Goal: Transaction & Acquisition: Purchase product/service

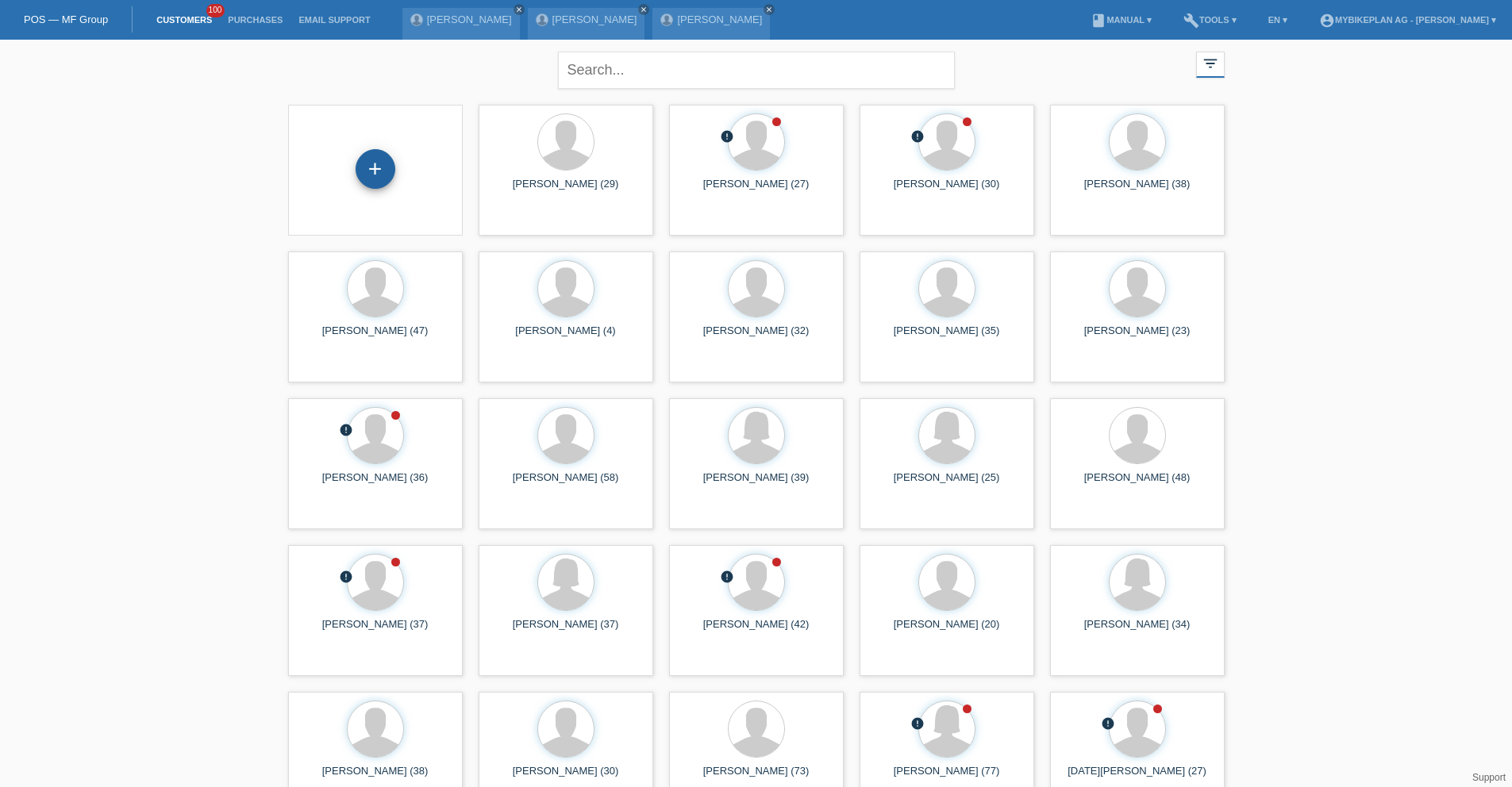
click at [374, 171] on div "+" at bounding box center [375, 169] width 40 height 39
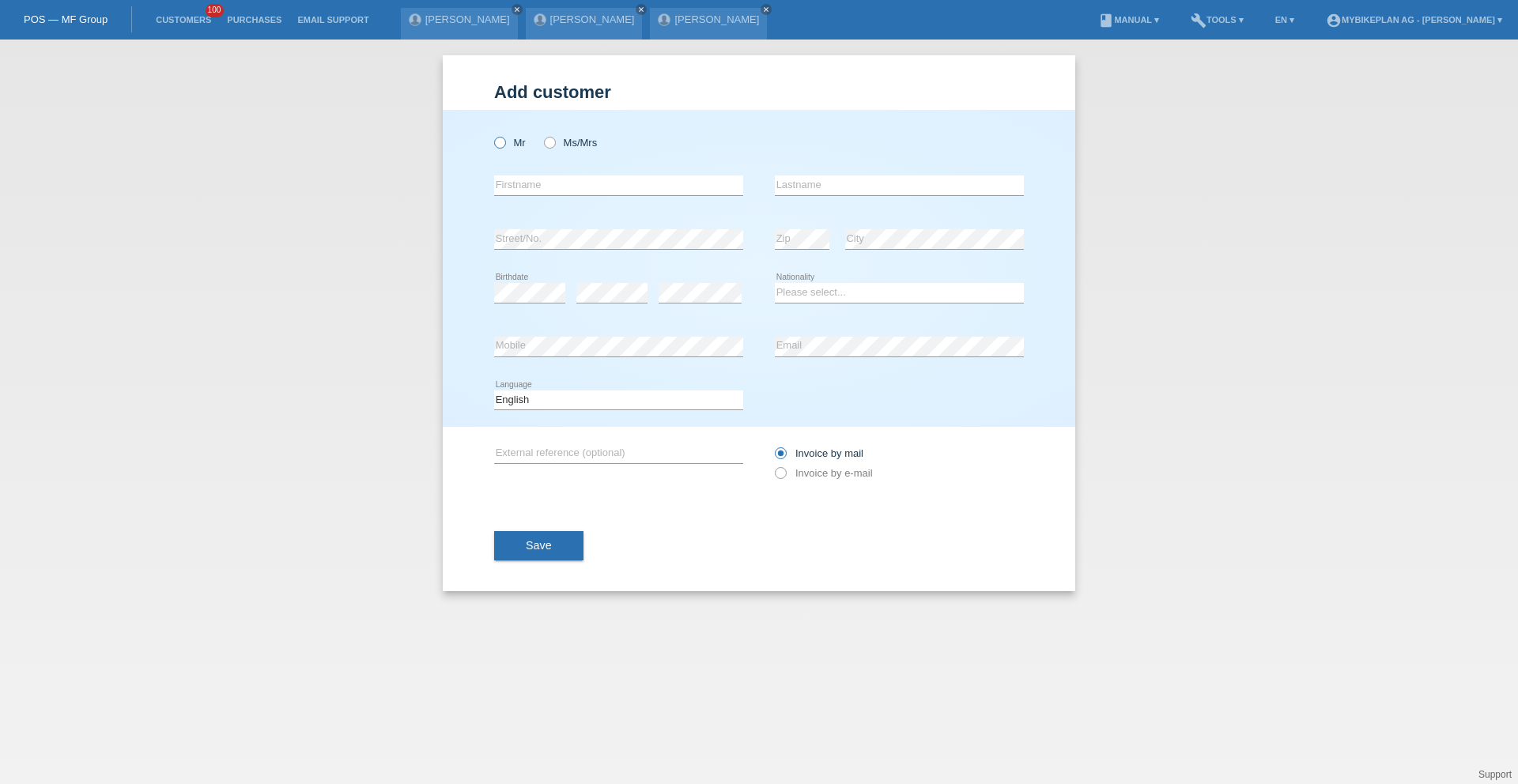
click at [517, 143] on label "Mr" at bounding box center [510, 142] width 31 height 12
click at [505, 143] on input "Mr" at bounding box center [499, 141] width 10 height 10
radio input "true"
click at [526, 199] on div "error Firstname" at bounding box center [619, 186] width 249 height 54
click at [528, 195] on icon at bounding box center [619, 195] width 249 height 1
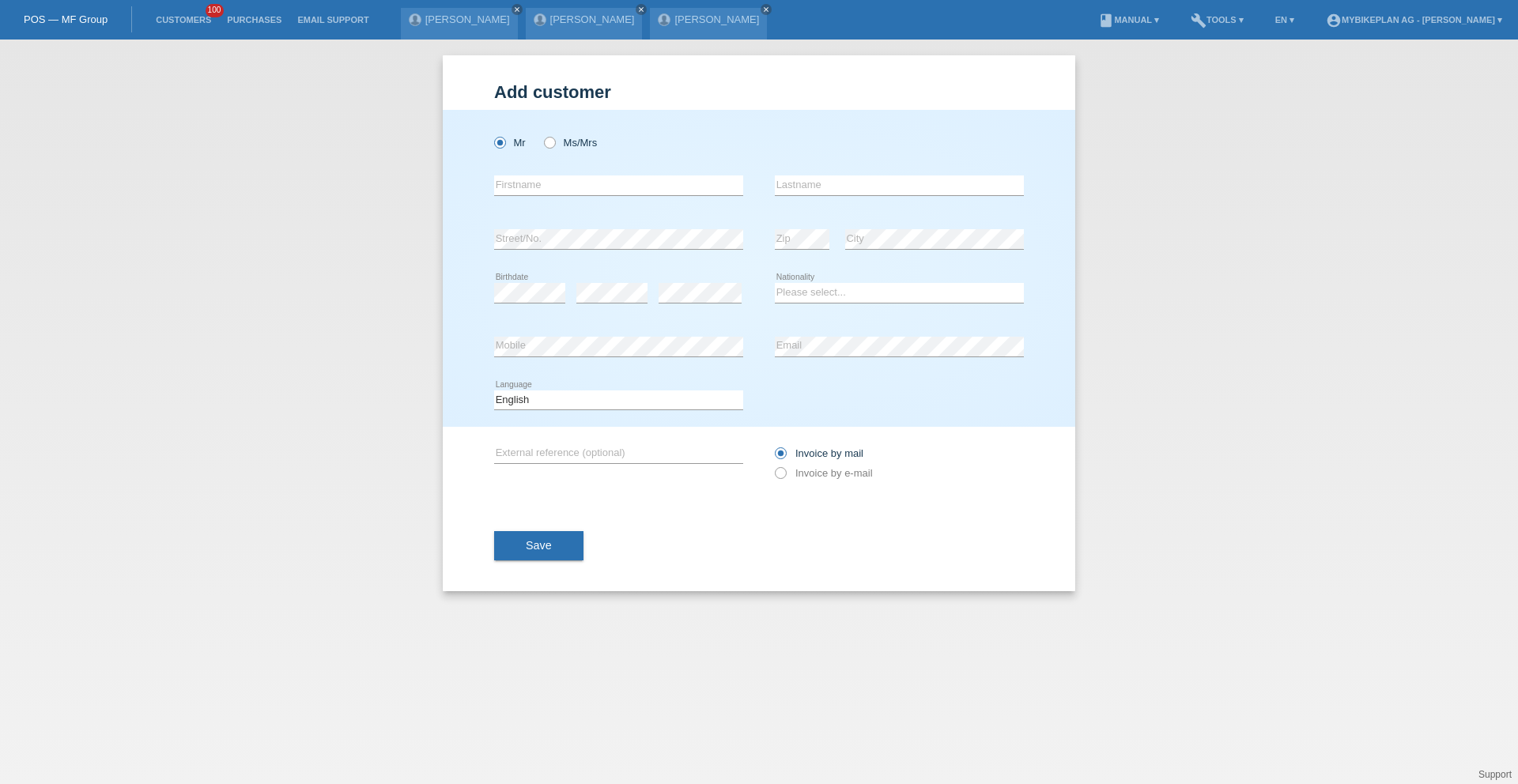
click at [529, 195] on icon at bounding box center [619, 195] width 249 height 1
click at [532, 185] on input "text" at bounding box center [619, 185] width 249 height 20
type input "[PERSON_NAME]"
click at [531, 303] on div "error Birthdate" at bounding box center [530, 293] width 72 height 54
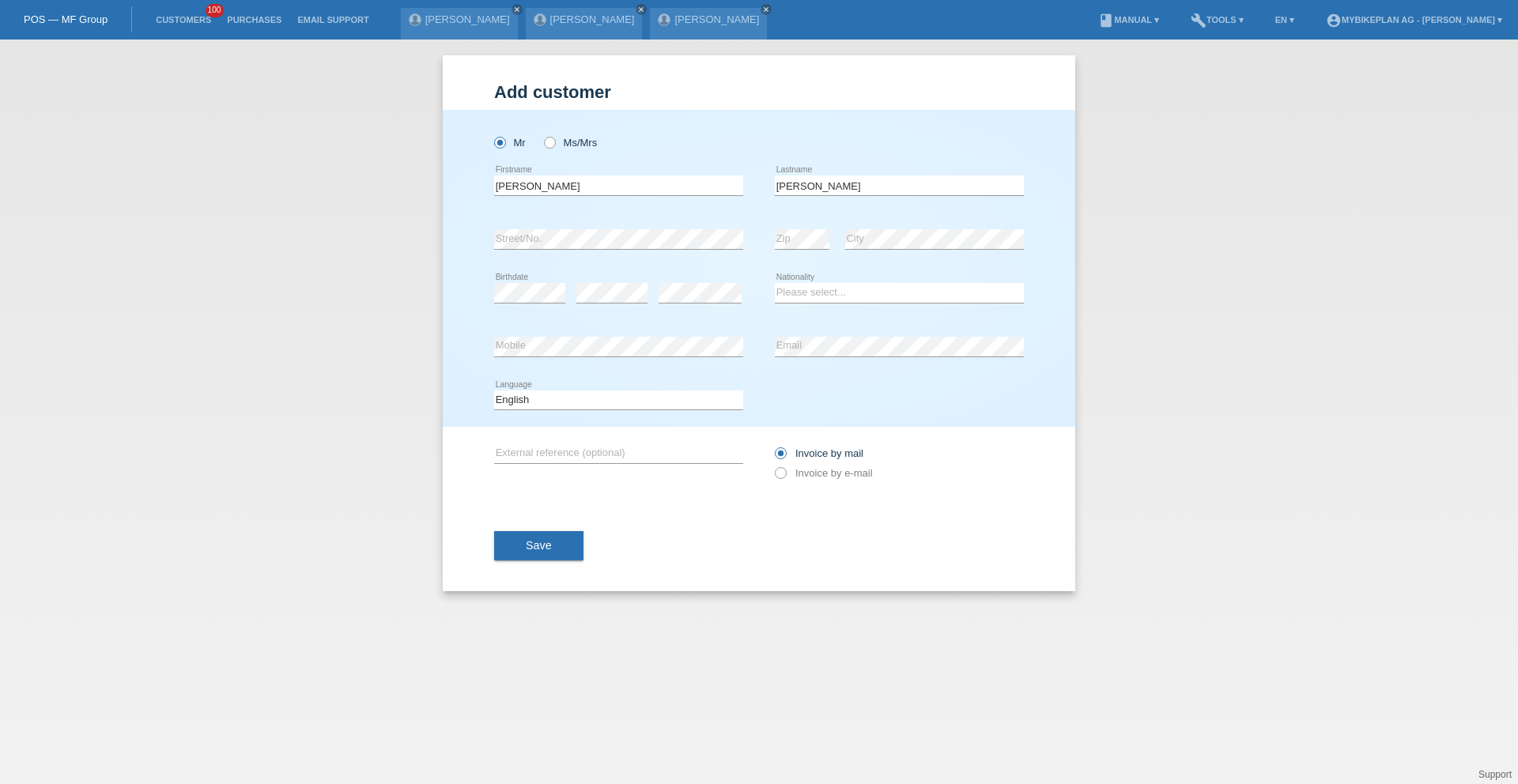
click at [691, 303] on icon at bounding box center [700, 303] width 83 height 1
click at [822, 295] on select "Please select... Switzerland Austria Germany Liechtenstein ------------ Afghani…" at bounding box center [899, 292] width 249 height 19
select select "CH"
click at [775, 283] on select "Please select... Switzerland Austria Germany Liechtenstein ------------ Afghani…" at bounding box center [899, 292] width 249 height 19
click at [685, 404] on select "Deutsch Français Italiano English" at bounding box center [619, 400] width 249 height 19
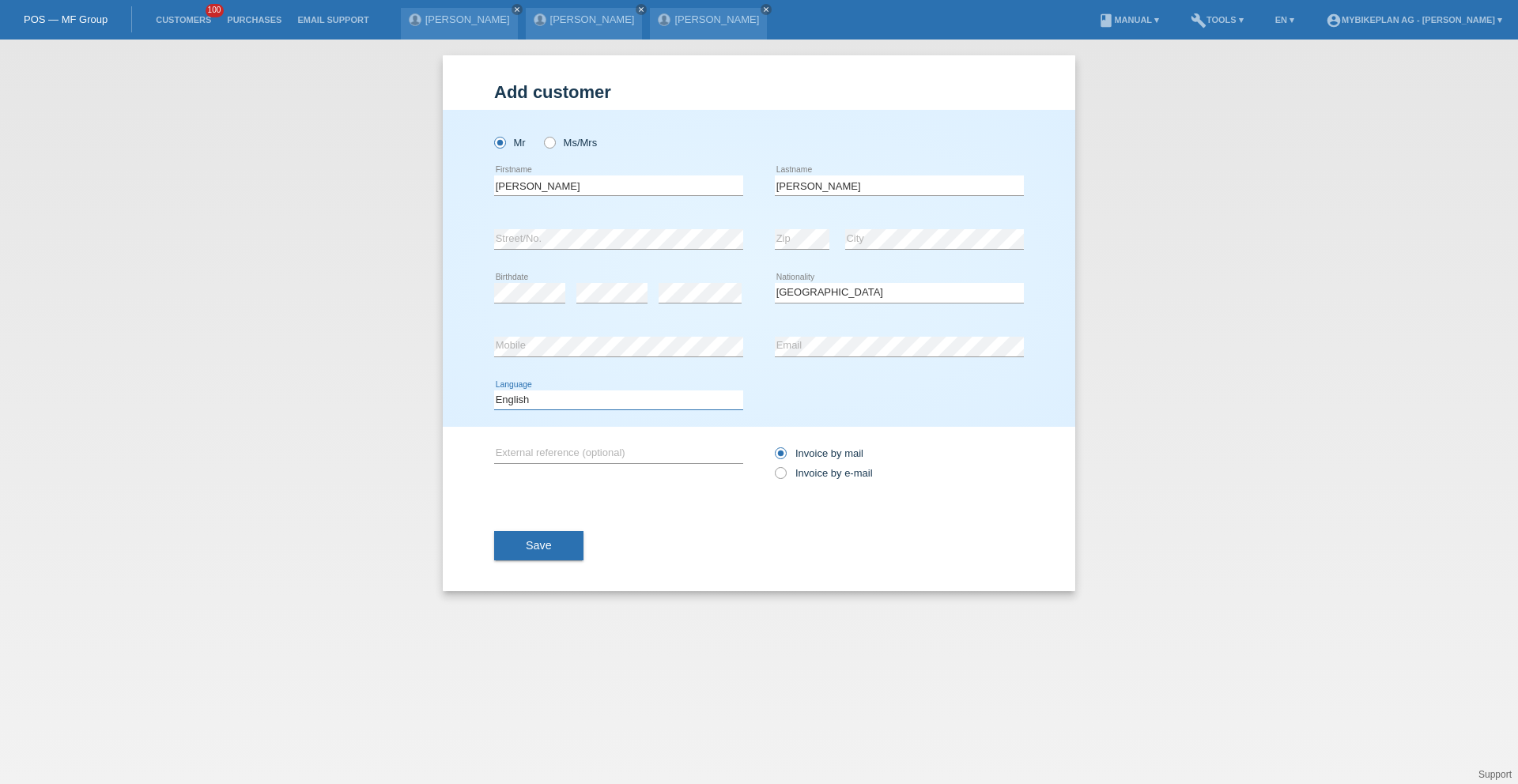
select select "de"
click at [495, 391] on select "Deutsch Français Italiano English" at bounding box center [619, 400] width 249 height 19
click at [822, 470] on label "Invoice by e-mail" at bounding box center [824, 473] width 98 height 12
click at [785, 470] on input "Invoice by e-mail" at bounding box center [779, 477] width 10 height 20
radio input "true"
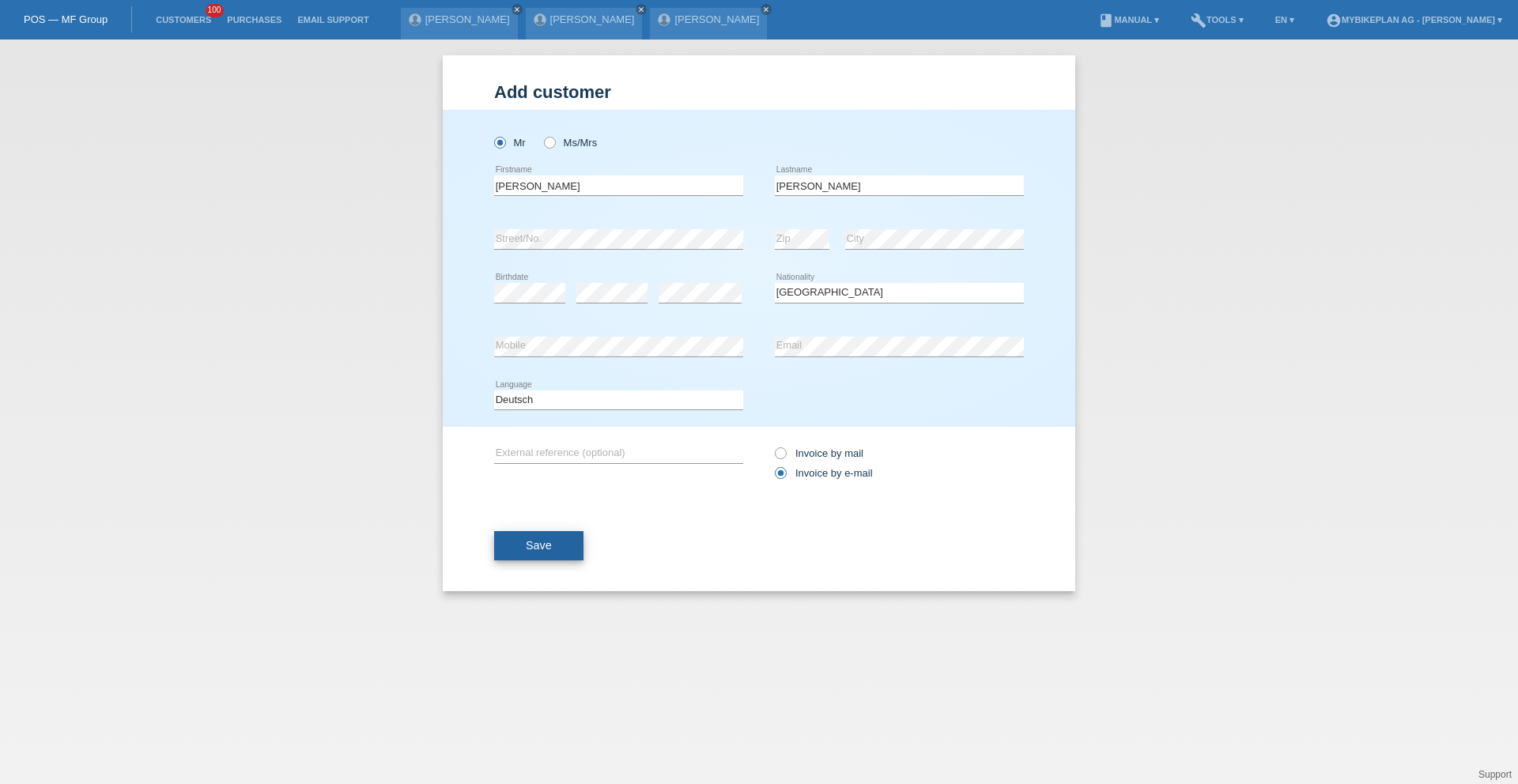
click at [529, 536] on button "Save" at bounding box center [539, 546] width 89 height 30
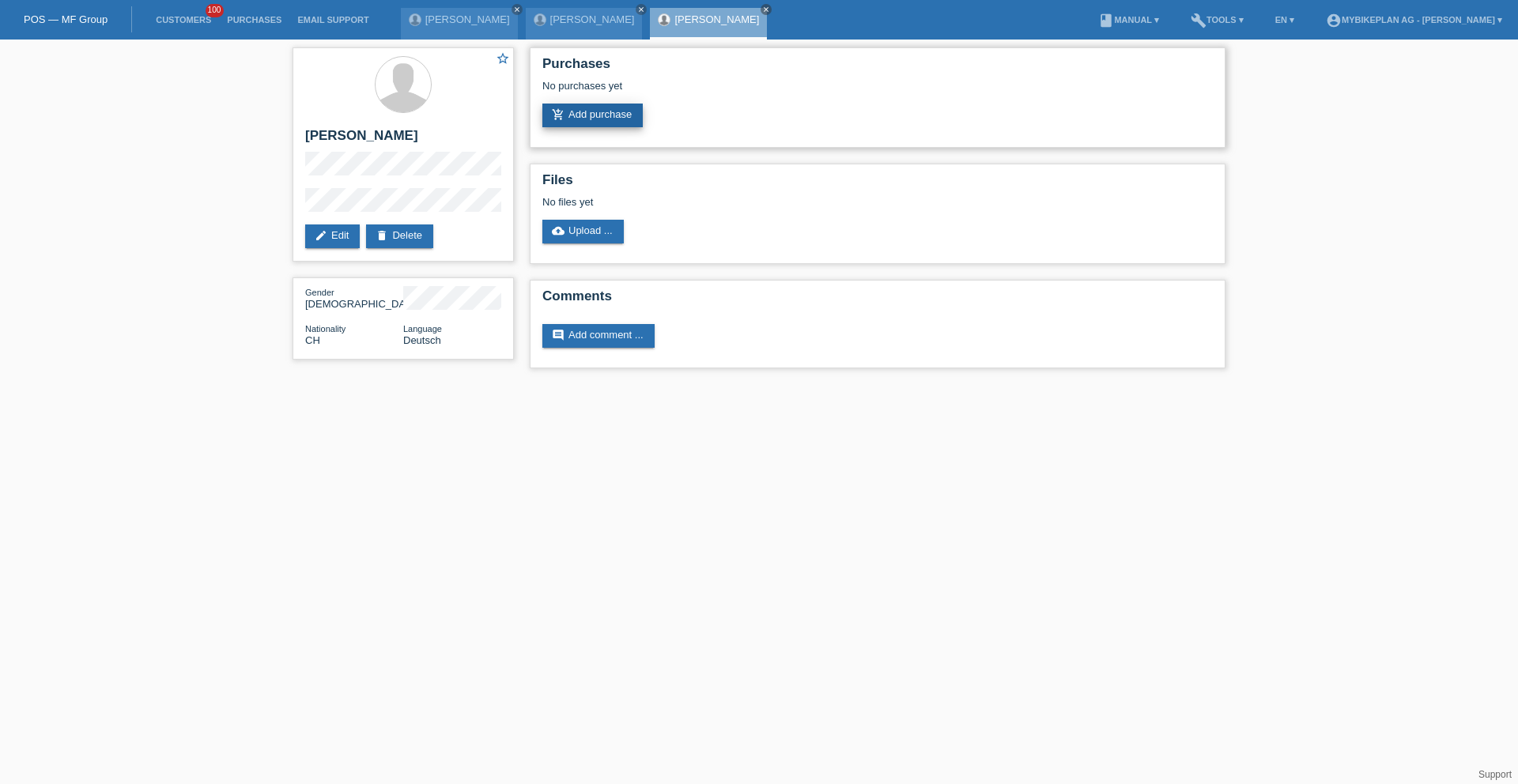
click at [600, 121] on link "add_shopping_cart Add purchase" at bounding box center [592, 115] width 100 height 24
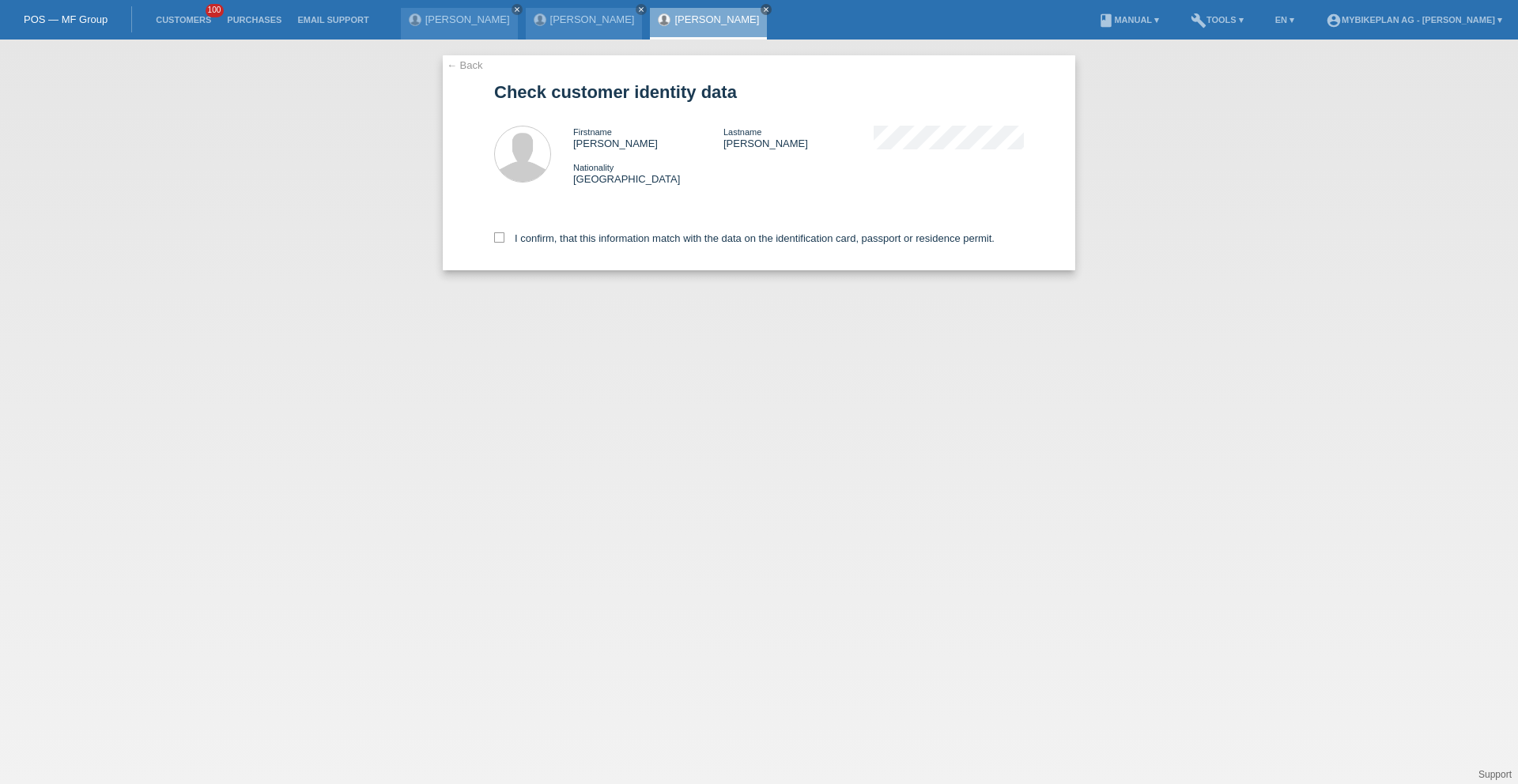
click at [556, 229] on div "I confirm, that this information match with the data on the identification card…" at bounding box center [759, 236] width 530 height 70
click at [554, 235] on label "I confirm, that this information match with the data on the identification card…" at bounding box center [745, 238] width 501 height 12
click at [505, 235] on input "I confirm, that this information match with the data on the identification card…" at bounding box center [499, 237] width 10 height 10
checkbox input "true"
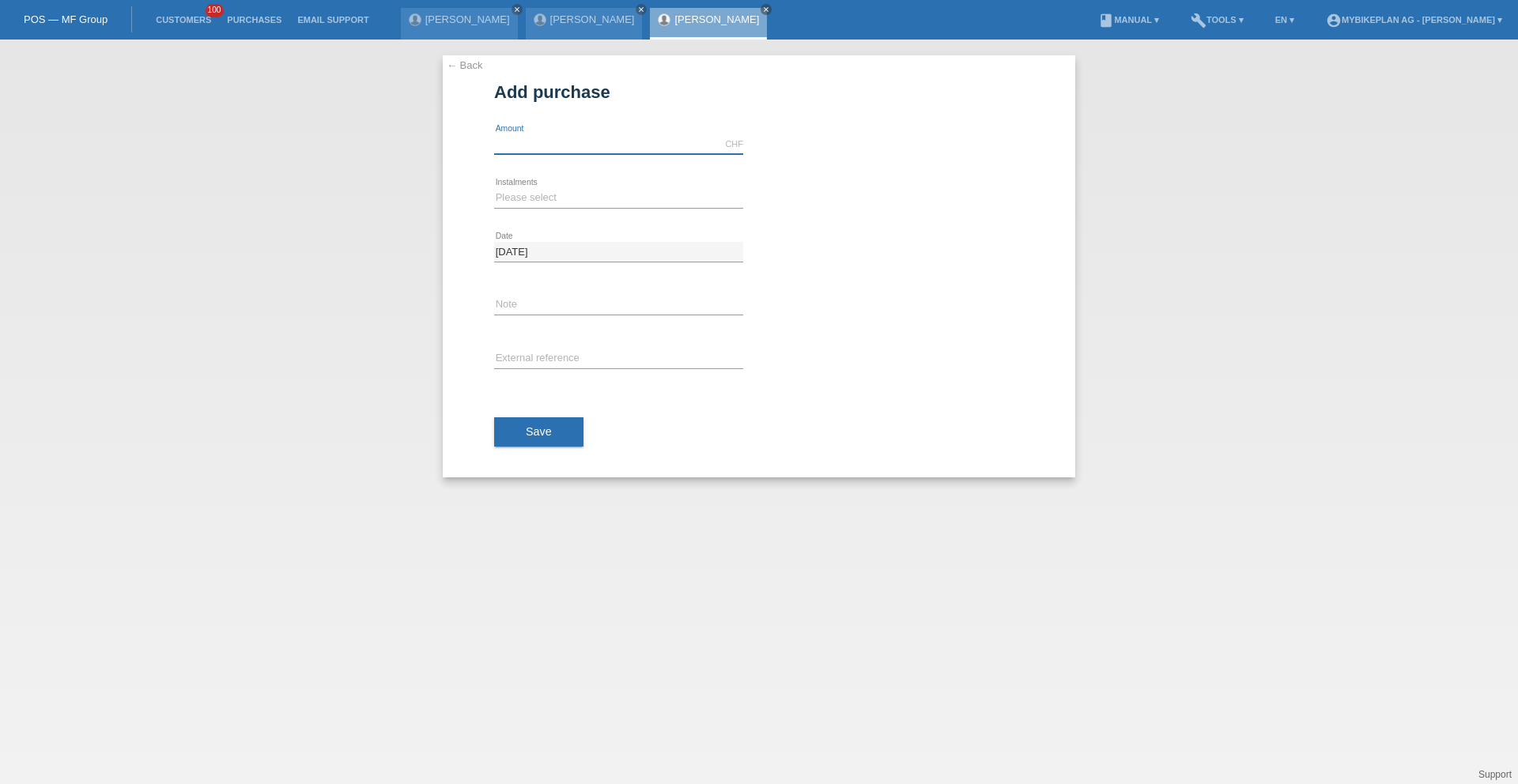
click at [534, 137] on input "text" at bounding box center [619, 144] width 249 height 20
type input "3100.00"
click at [534, 196] on select "Please select 6 instalments 12 instalments 18 instalments 24 instalments 36 ins…" at bounding box center [619, 197] width 249 height 19
select select "487"
click at [495, 188] on select "Please select 6 instalments 12 instalments 18 instalments 24 instalments 36 ins…" at bounding box center [619, 197] width 249 height 19
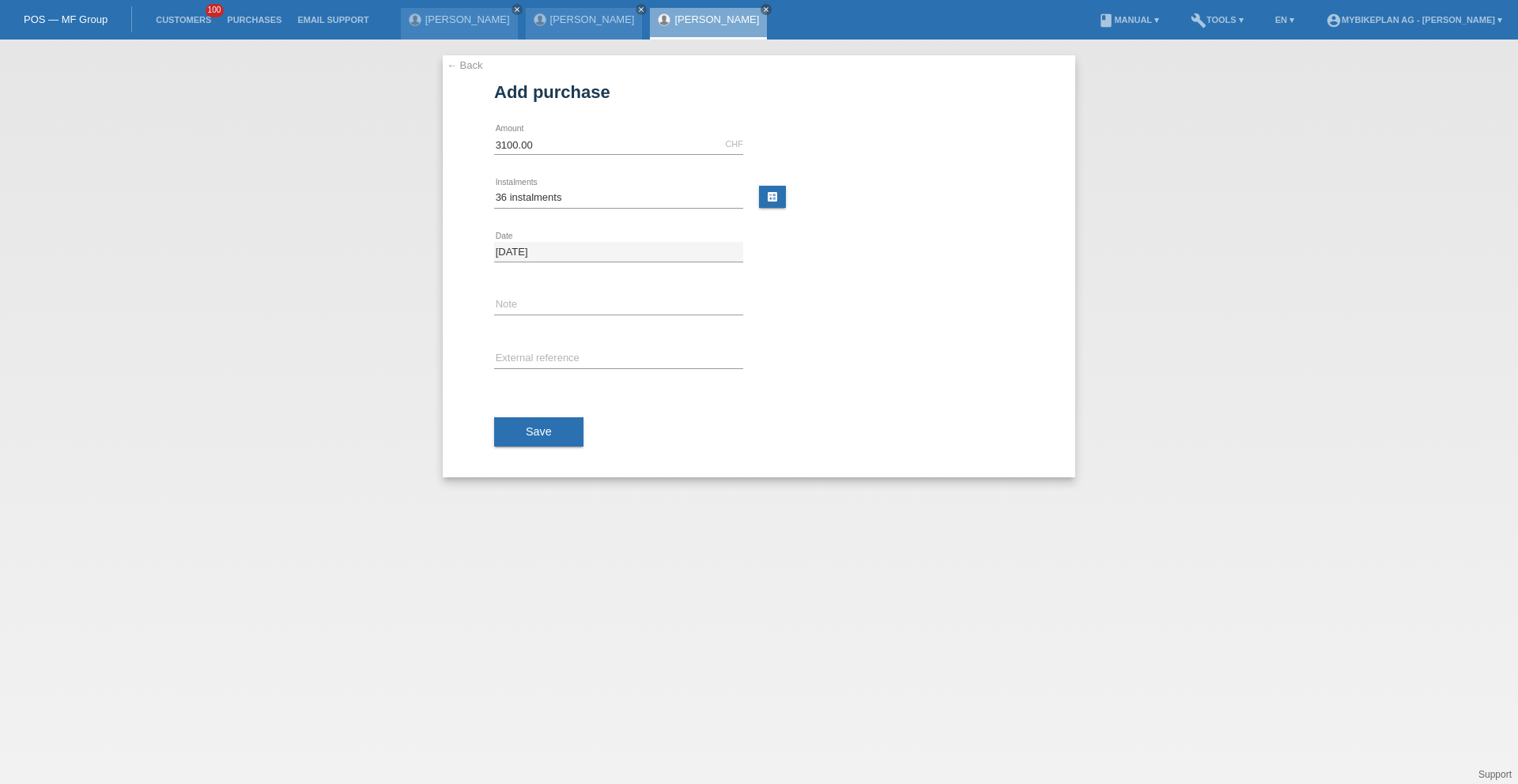
click at [524, 344] on div "error External reference" at bounding box center [619, 359] width 249 height 54
click at [523, 347] on div "error External reference" at bounding box center [619, 359] width 249 height 54
click at [528, 363] on input "text" at bounding box center [619, 359] width 249 height 20
paste input "42512258703"
type input "42512258703"
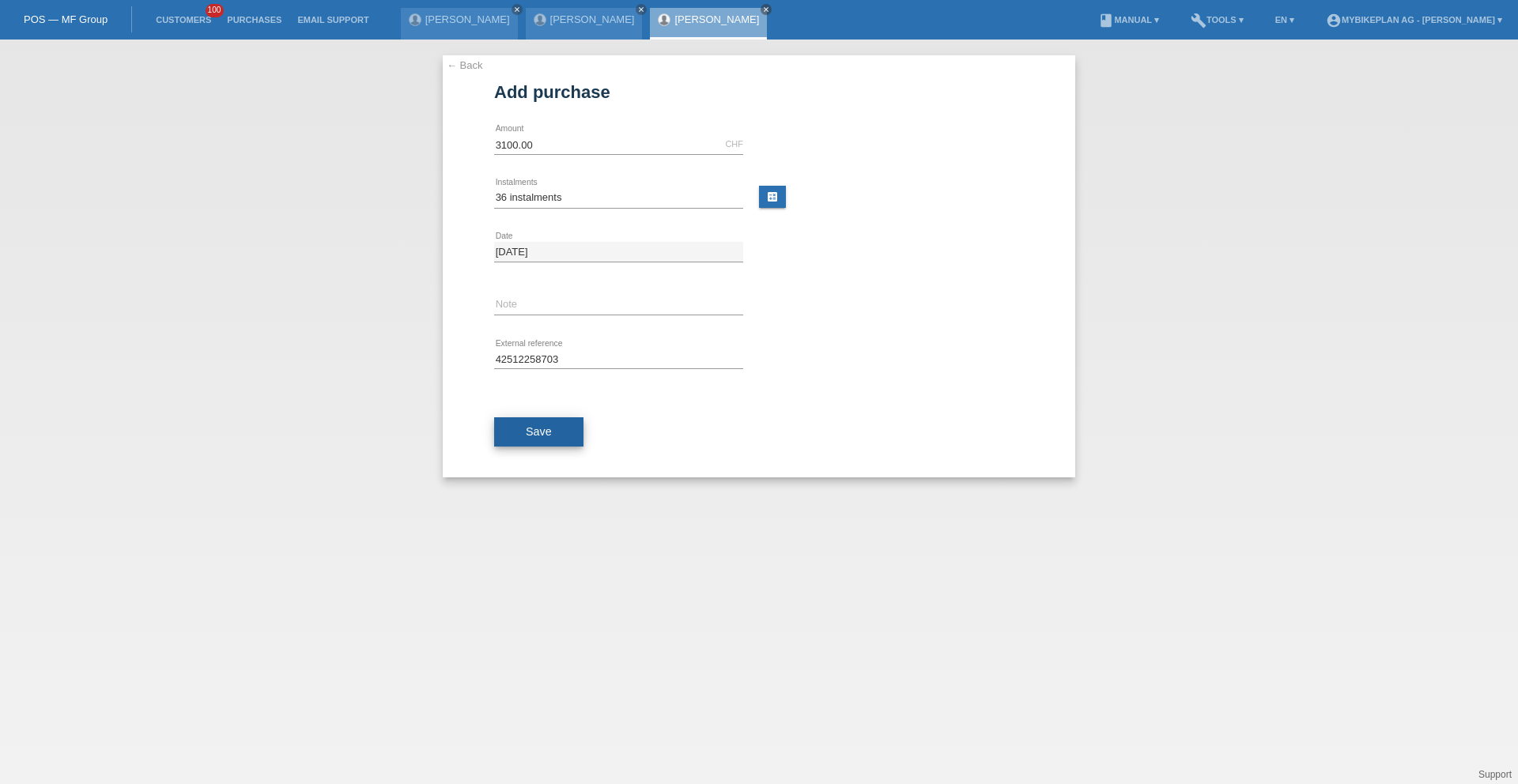
click at [515, 419] on button "Save" at bounding box center [539, 433] width 89 height 30
